Goal: Task Accomplishment & Management: Complete application form

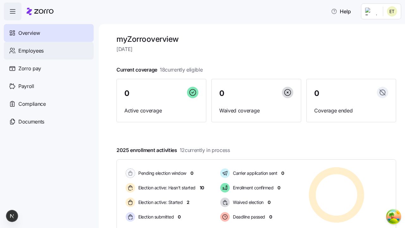
click at [31, 50] on span "Employees" at bounding box center [30, 51] width 25 height 8
click at [372, 58] on html "Help Not Available Overview Employees Zorro pay Payroll Compliance Documents my…" at bounding box center [202, 112] width 405 height 224
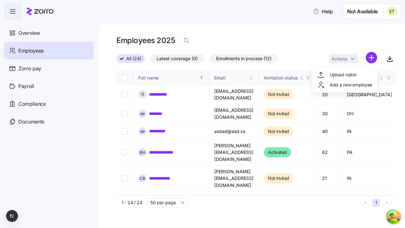
click at [345, 85] on span "Add a new employee" at bounding box center [351, 85] width 42 height 6
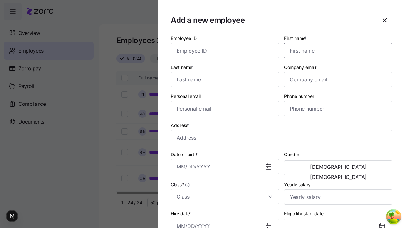
click at [336, 43] on input "First name *" at bounding box center [338, 50] width 108 height 15
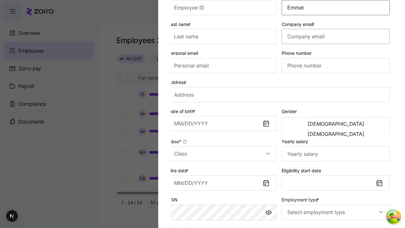
type input "Emmet"
click at [225, 36] on input "Last name *" at bounding box center [222, 36] width 108 height 15
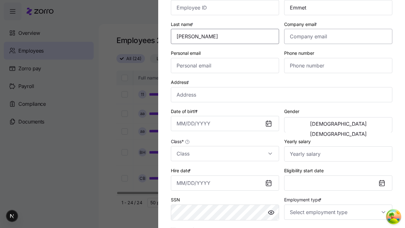
type input "[PERSON_NAME]"
click at [338, 36] on input "Company email *" at bounding box center [338, 36] width 108 height 15
type input "[EMAIL_ADDRESS][DOMAIN_NAME]"
click at [225, 66] on input "Personal email" at bounding box center [225, 65] width 108 height 15
type input "[EMAIL_ADDRESS][DOMAIN_NAME]"
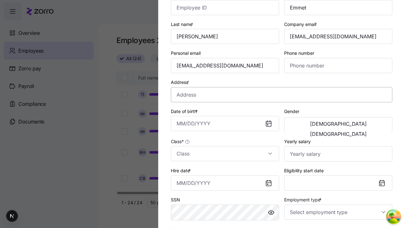
click at [282, 94] on input "Address *" at bounding box center [282, 94] width 222 height 15
type input "[GEOGRAPHIC_DATA][US_STATE], [GEOGRAPHIC_DATA], [GEOGRAPHIC_DATA]"
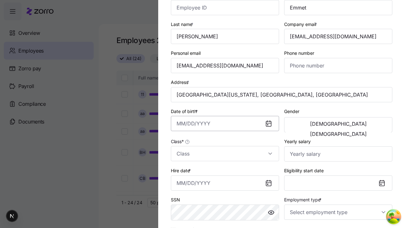
click at [225, 123] on input "Date of birth *" at bounding box center [225, 123] width 108 height 15
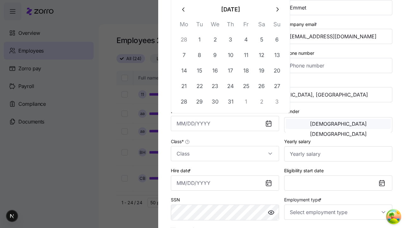
click at [184, 101] on button "28" at bounding box center [184, 101] width 15 height 15
type input "[DATE]"
click at [312, 125] on span "[DEMOGRAPHIC_DATA]" at bounding box center [338, 123] width 57 height 5
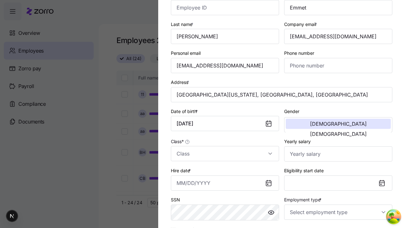
click at [225, 154] on input "Class *" at bounding box center [225, 153] width 108 height 15
click at [0, 0] on div "class1" at bounding box center [0, 0] width 0 height 0
type input "class1"
click at [225, 183] on input "Hire date *" at bounding box center [225, 182] width 108 height 15
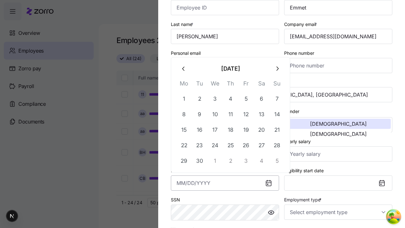
click at [246, 130] on button "19" at bounding box center [246, 129] width 15 height 15
type input "[DATE]"
click at [338, 212] on input "Employment type *" at bounding box center [338, 212] width 108 height 15
click at [0, 0] on div "Full Time" at bounding box center [0, 0] width 0 height 0
type input "Full Time"
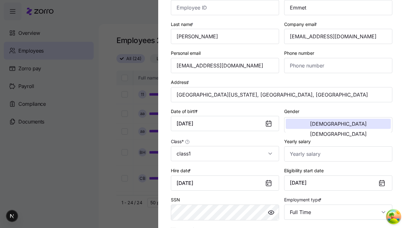
click at [0, 0] on div "Salary" at bounding box center [0, 0] width 0 height 0
type input "Salary"
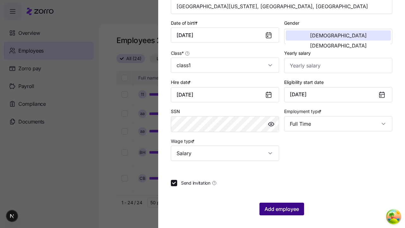
click at [281, 209] on span "Add employee" at bounding box center [282, 209] width 35 height 8
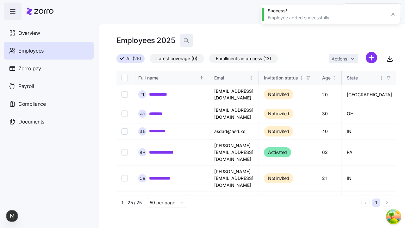
click at [186, 41] on icon "button" at bounding box center [186, 40] width 6 height 6
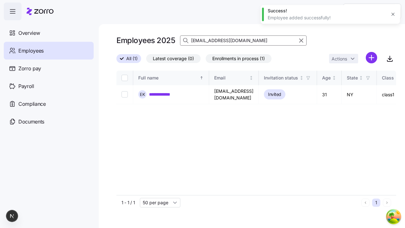
type input "[EMAIL_ADDRESS][DOMAIN_NAME]"
click at [125, 93] on input "Select record 1" at bounding box center [125, 94] width 6 height 6
checkbox input "true"
click at [189, 73] on html "**********" at bounding box center [202, 112] width 405 height 224
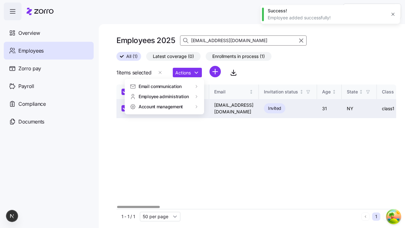
click at [160, 86] on span "Email communication" at bounding box center [160, 86] width 43 height 6
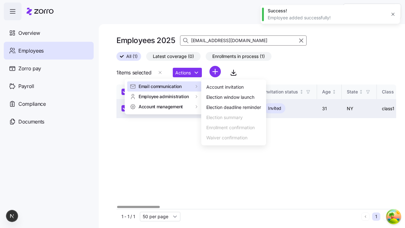
click at [234, 87] on div "Account invitation" at bounding box center [224, 87] width 37 height 7
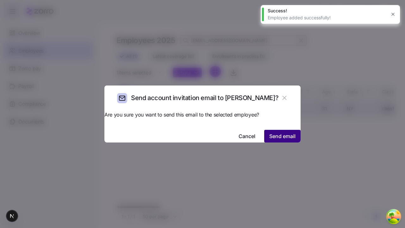
click at [269, 132] on span "Send email" at bounding box center [282, 136] width 26 height 8
